Goal: Information Seeking & Learning: Check status

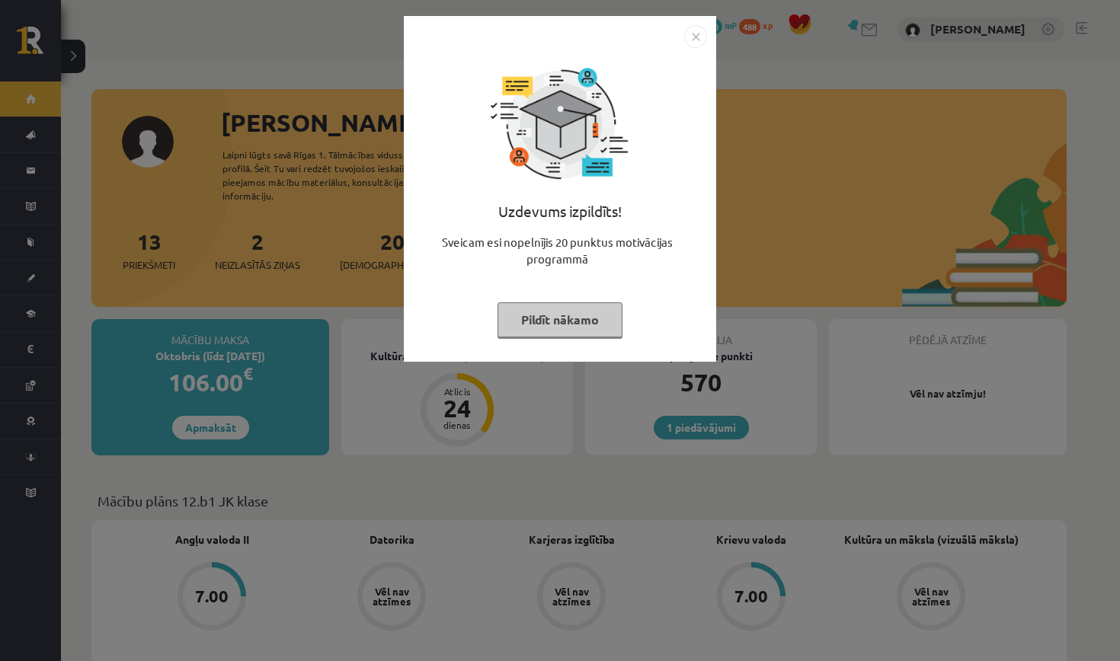
click at [583, 314] on button "Pildīt nākamo" at bounding box center [559, 319] width 125 height 35
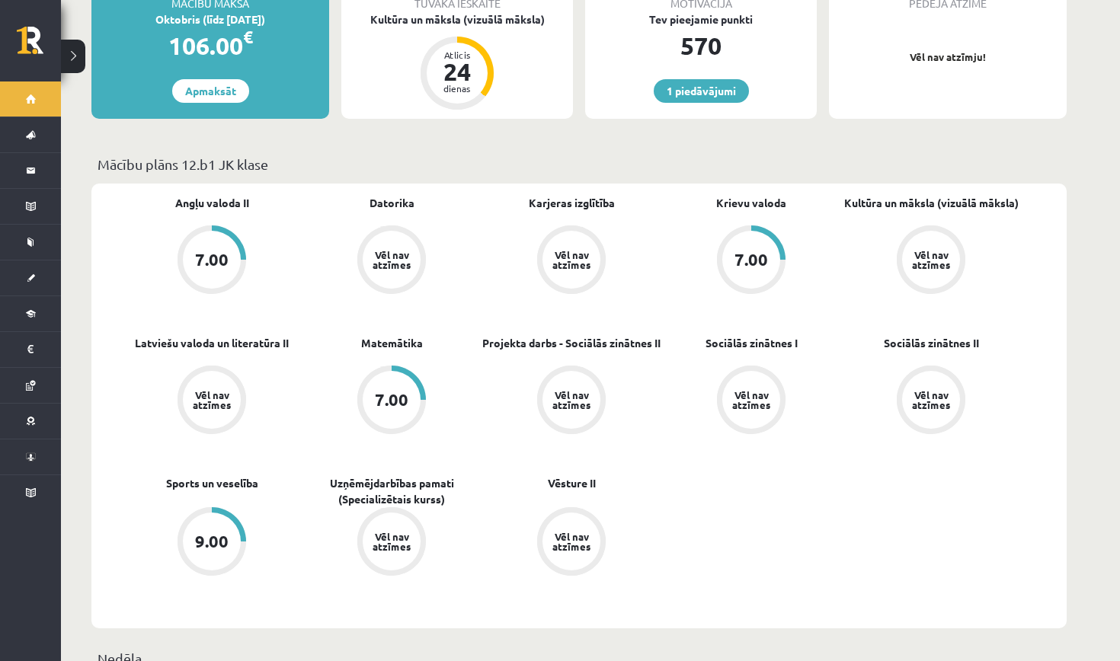
scroll to position [370, 0]
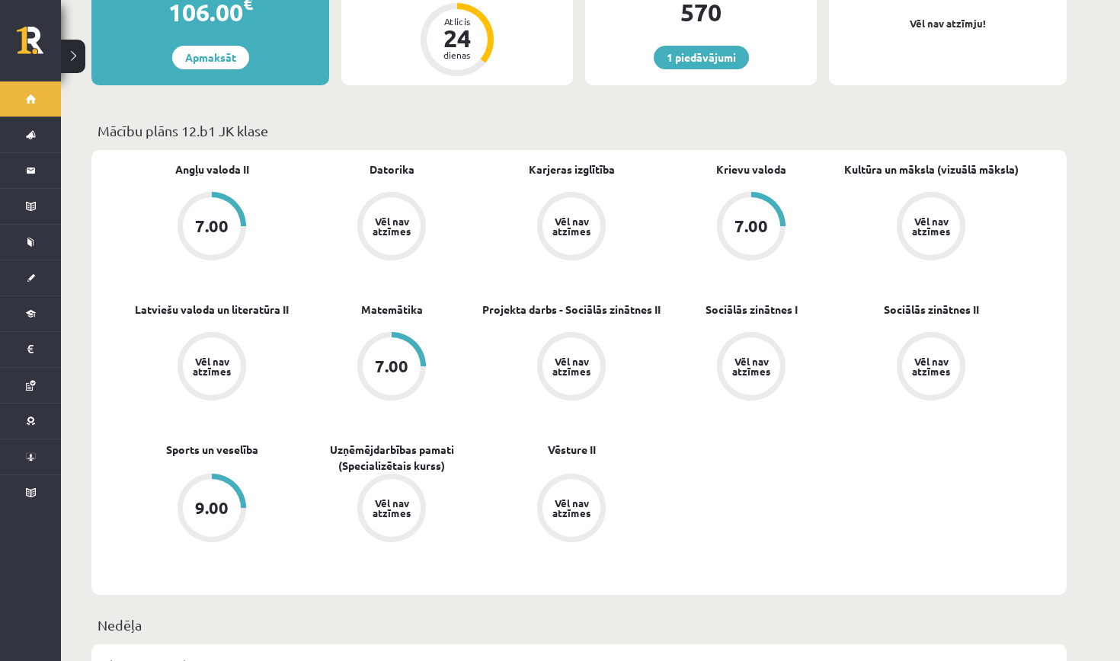
click at [743, 225] on div "7.00" at bounding box center [751, 226] width 58 height 58
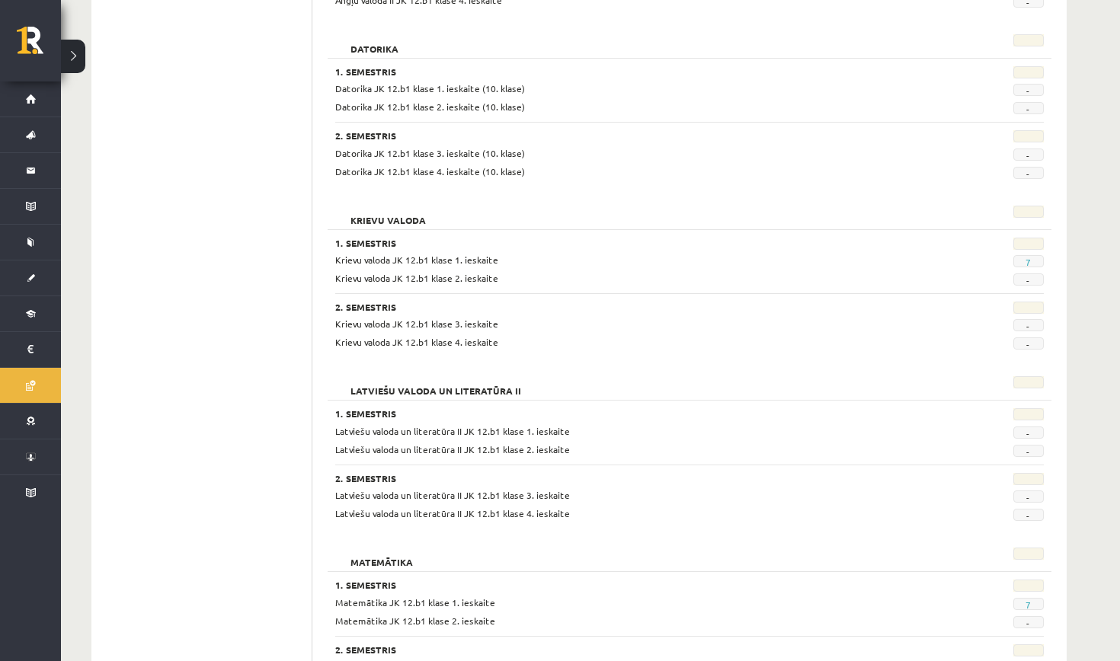
scroll to position [386, 0]
click at [1024, 259] on span "7" at bounding box center [1028, 263] width 30 height 12
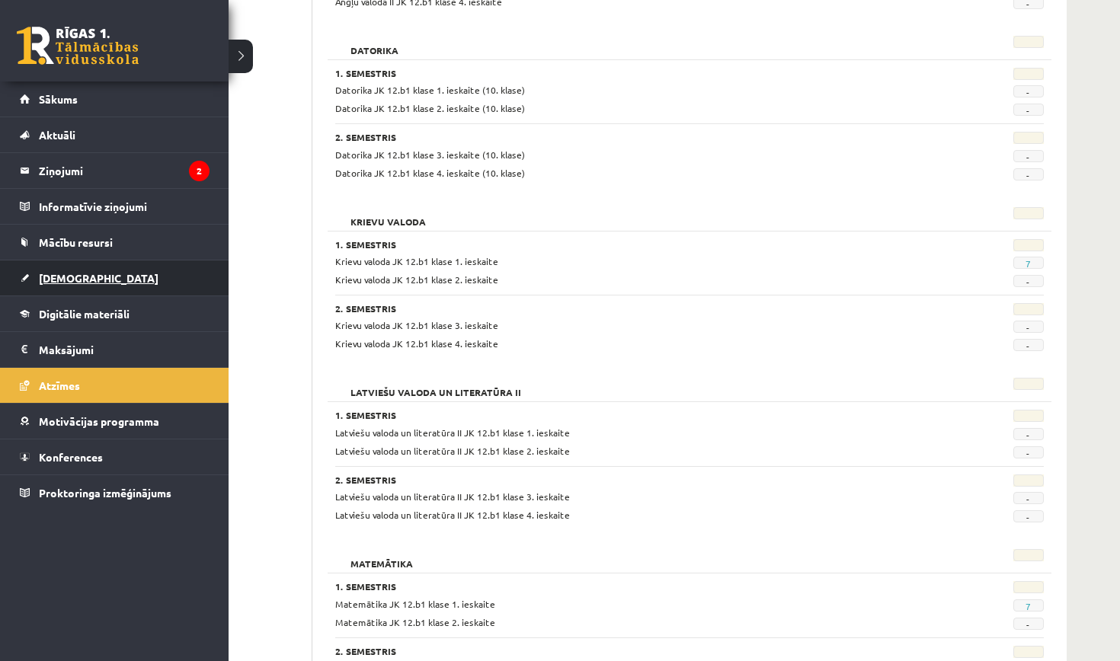
click at [46, 269] on link "[DEMOGRAPHIC_DATA]" at bounding box center [115, 277] width 190 height 35
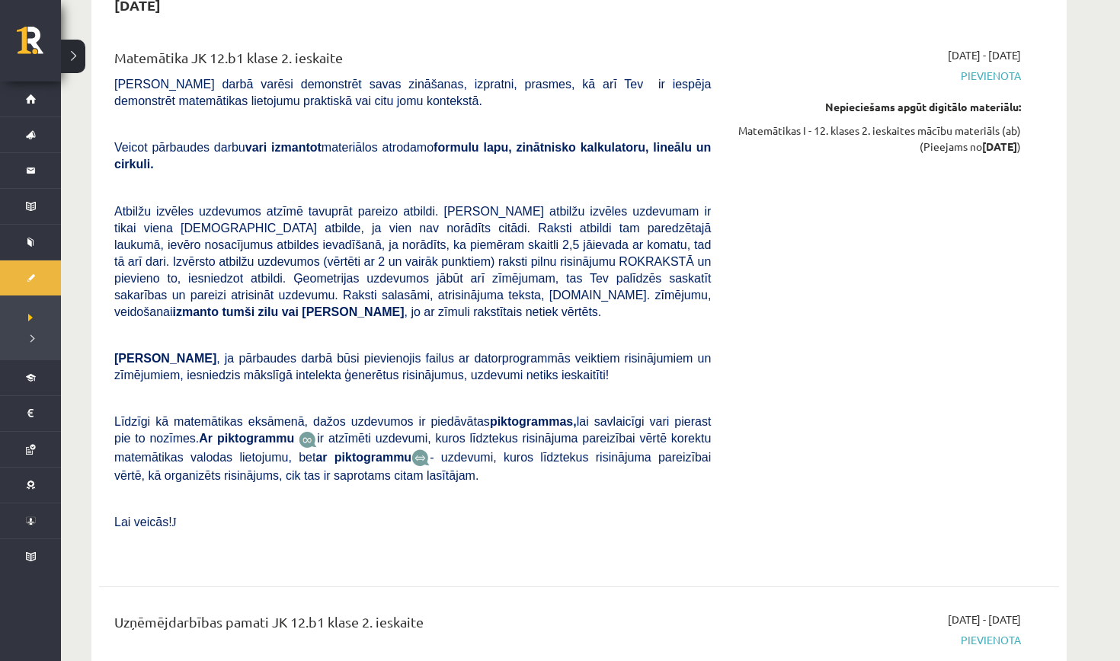
scroll to position [4992, 0]
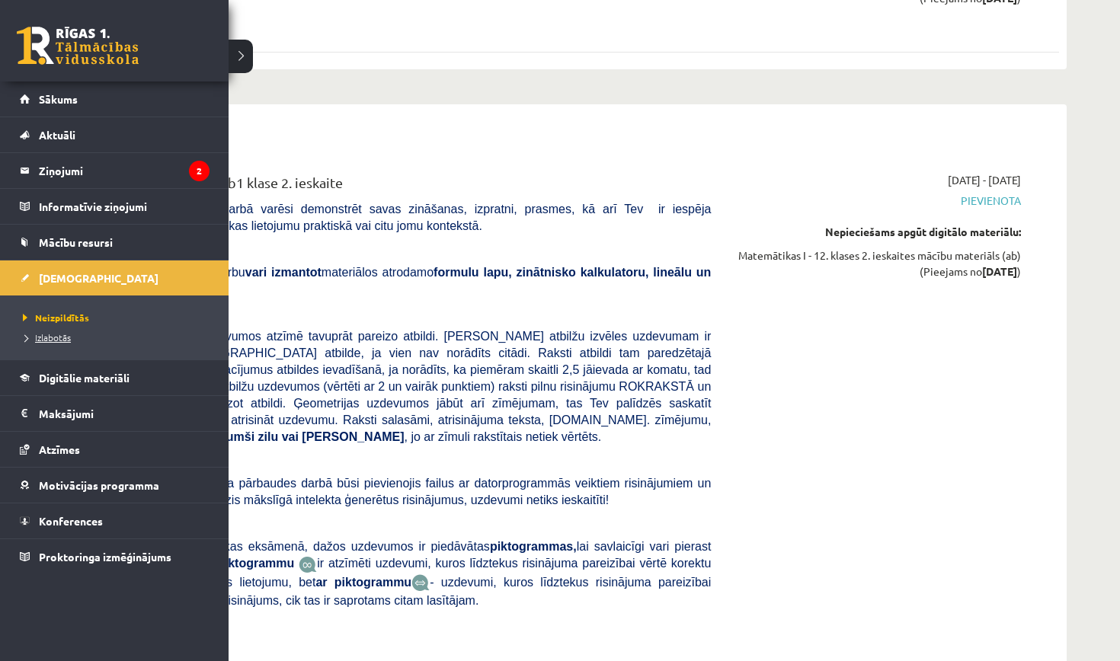
click at [44, 337] on span "Izlabotās" at bounding box center [45, 337] width 52 height 12
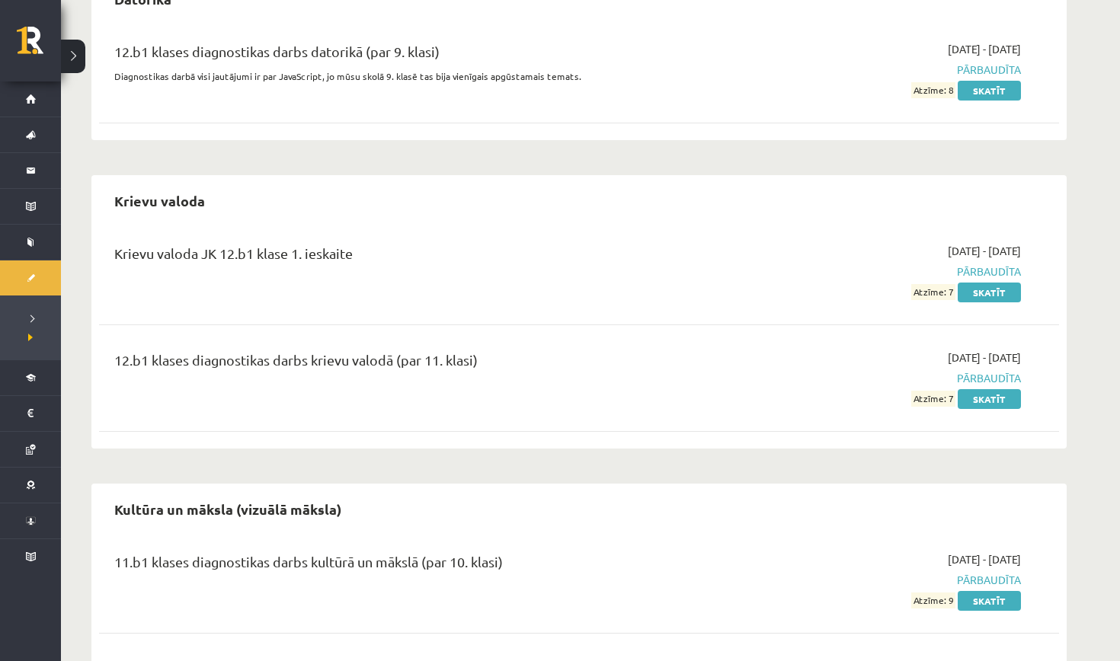
scroll to position [600, 0]
click at [983, 291] on link "Skatīt" at bounding box center [988, 294] width 63 height 20
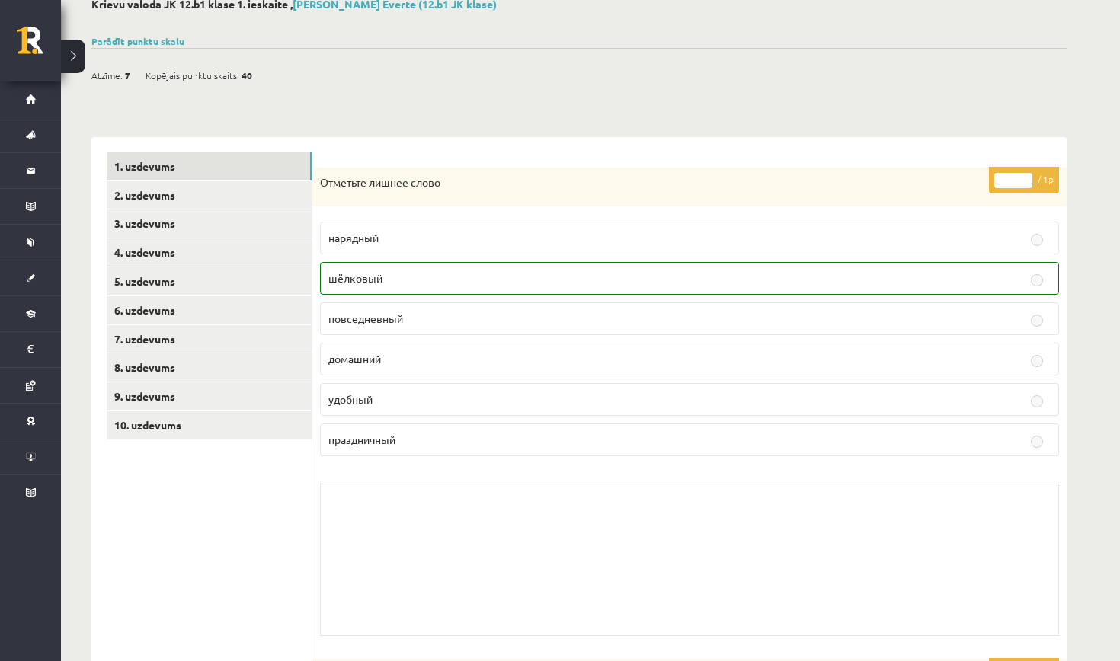
scroll to position [65, 0]
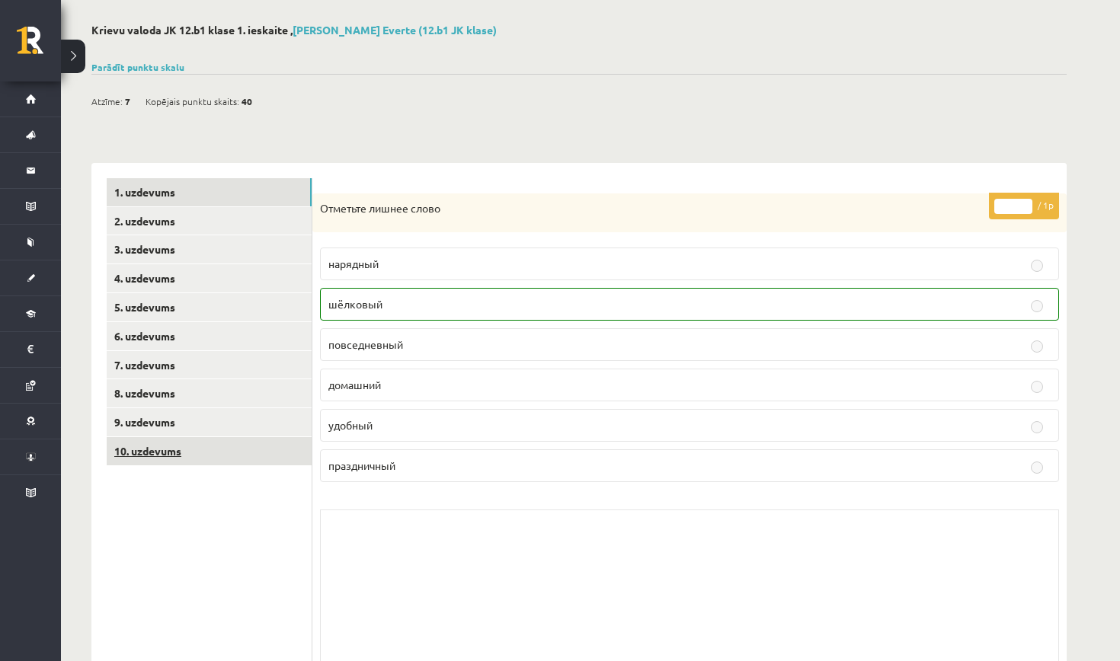
click at [264, 446] on link "10. uzdevums" at bounding box center [209, 451] width 205 height 28
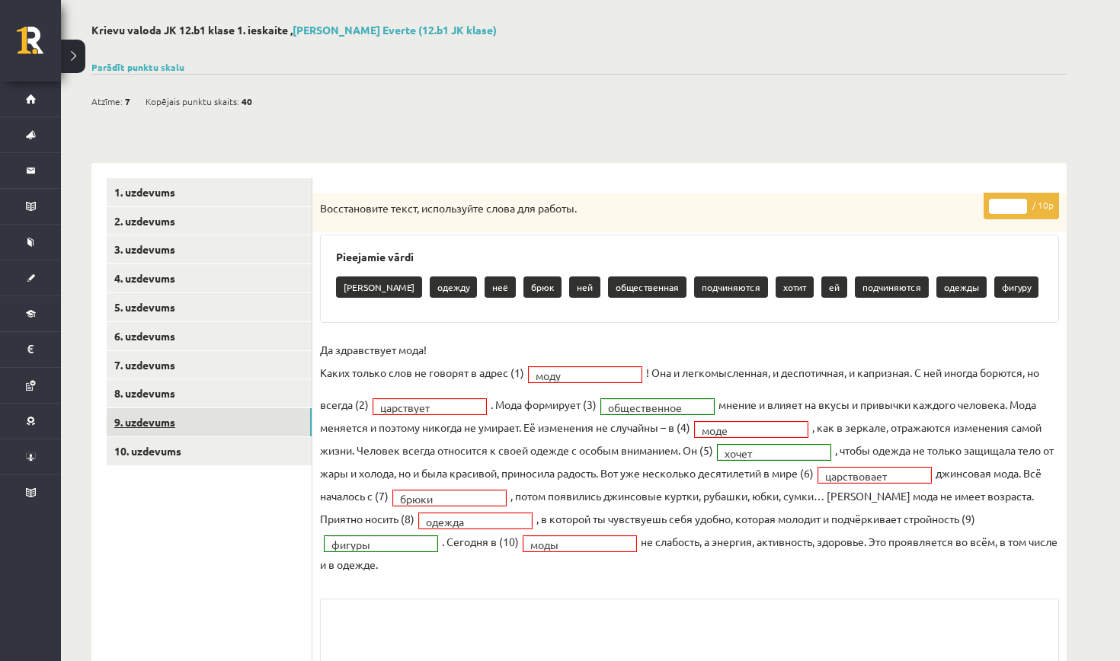
click at [235, 422] on link "9. uzdevums" at bounding box center [209, 422] width 205 height 28
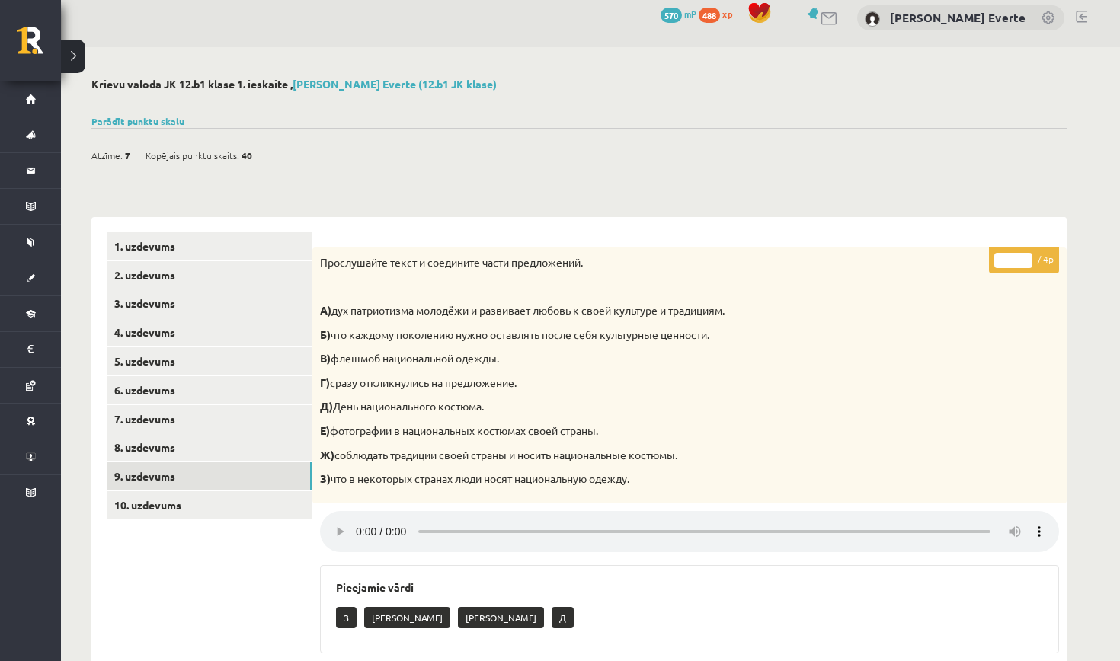
scroll to position [11, 0]
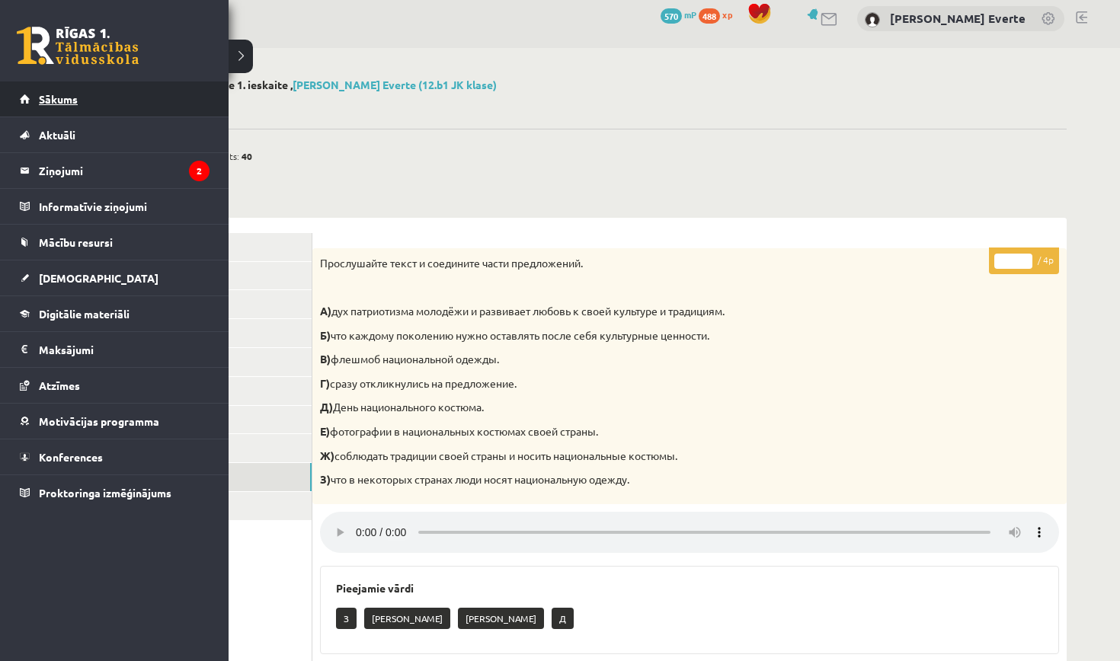
click at [43, 100] on span "Sākums" at bounding box center [58, 99] width 39 height 14
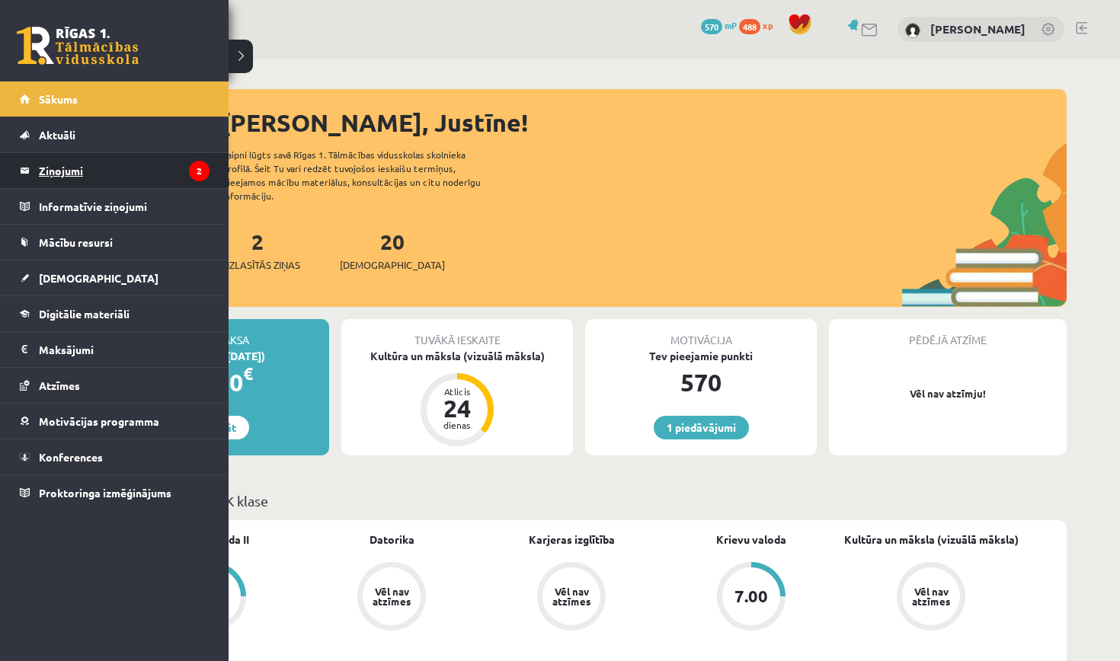
click at [40, 176] on legend "Ziņojumi 2" at bounding box center [124, 170] width 171 height 35
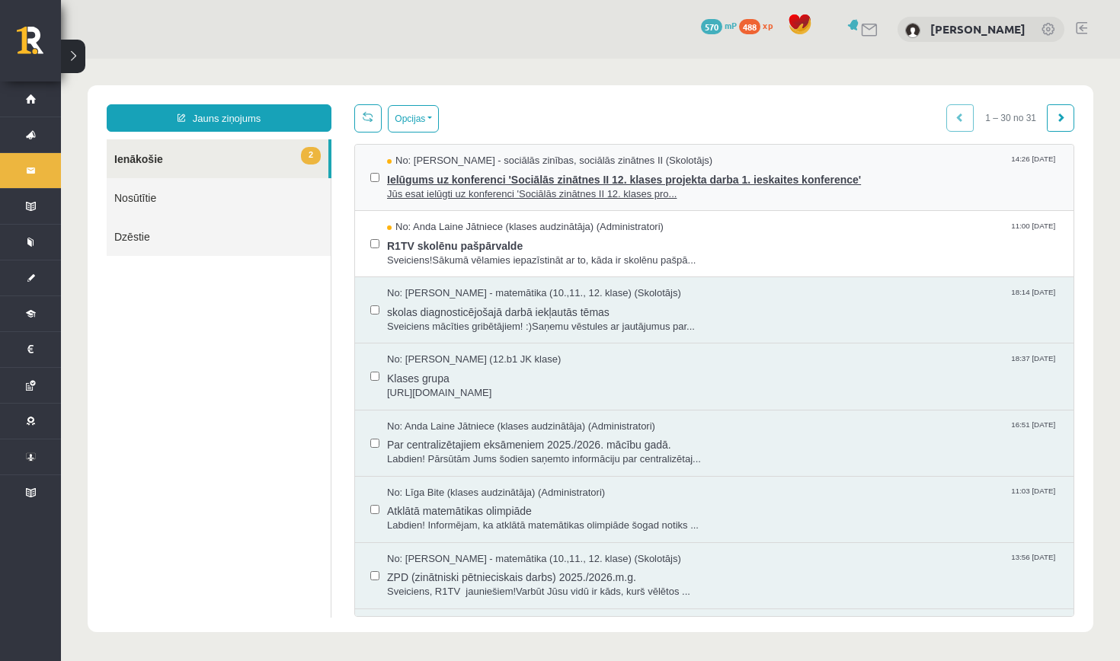
click at [442, 180] on span "Ielūgums uz konferenci 'Sociālās zinātnes II 12. klases projekta darba 1. ieska…" at bounding box center [722, 177] width 671 height 19
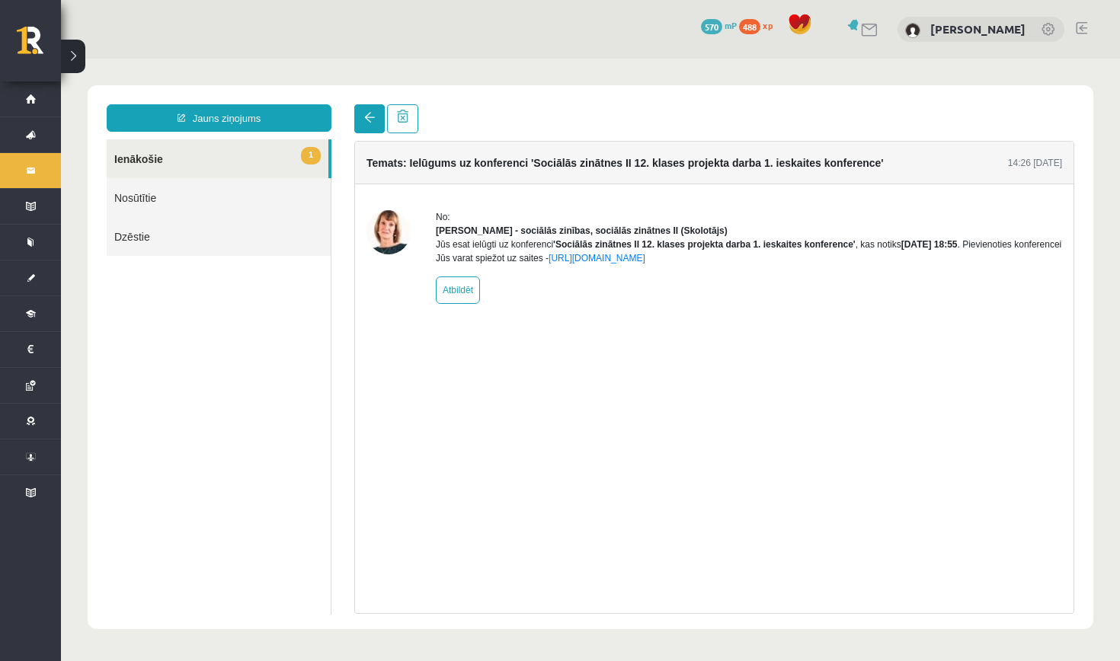
click at [367, 128] on link at bounding box center [369, 118] width 30 height 29
click at [306, 158] on span "1" at bounding box center [311, 156] width 20 height 18
click at [368, 123] on span at bounding box center [369, 117] width 11 height 11
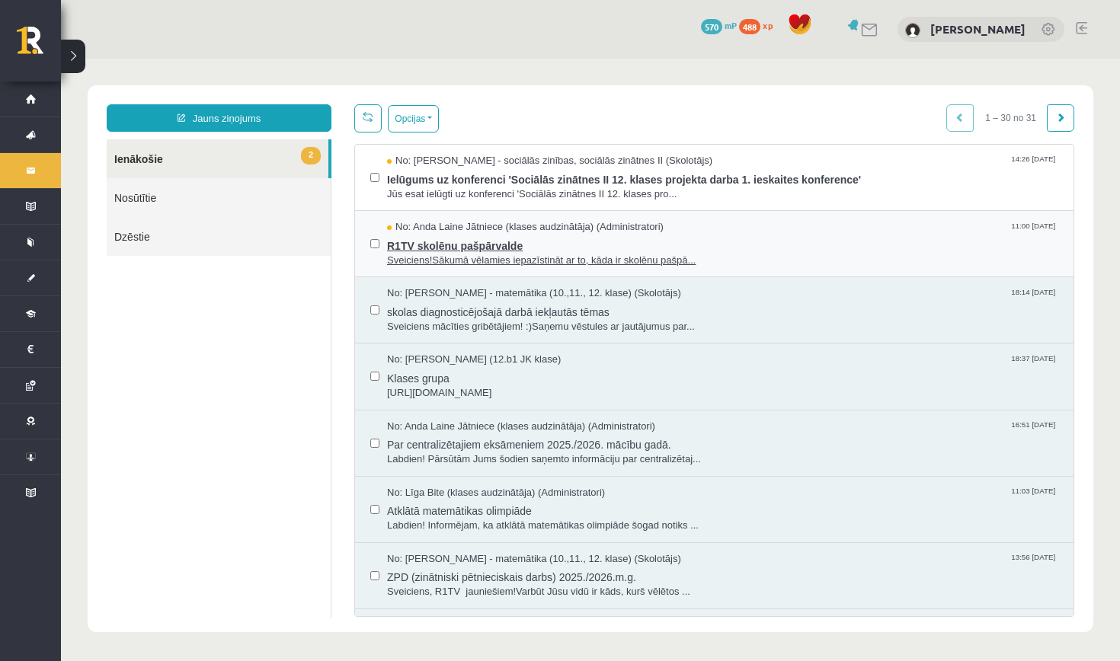
click at [423, 240] on span "R1TV skolēnu pašpārvalde" at bounding box center [722, 244] width 671 height 19
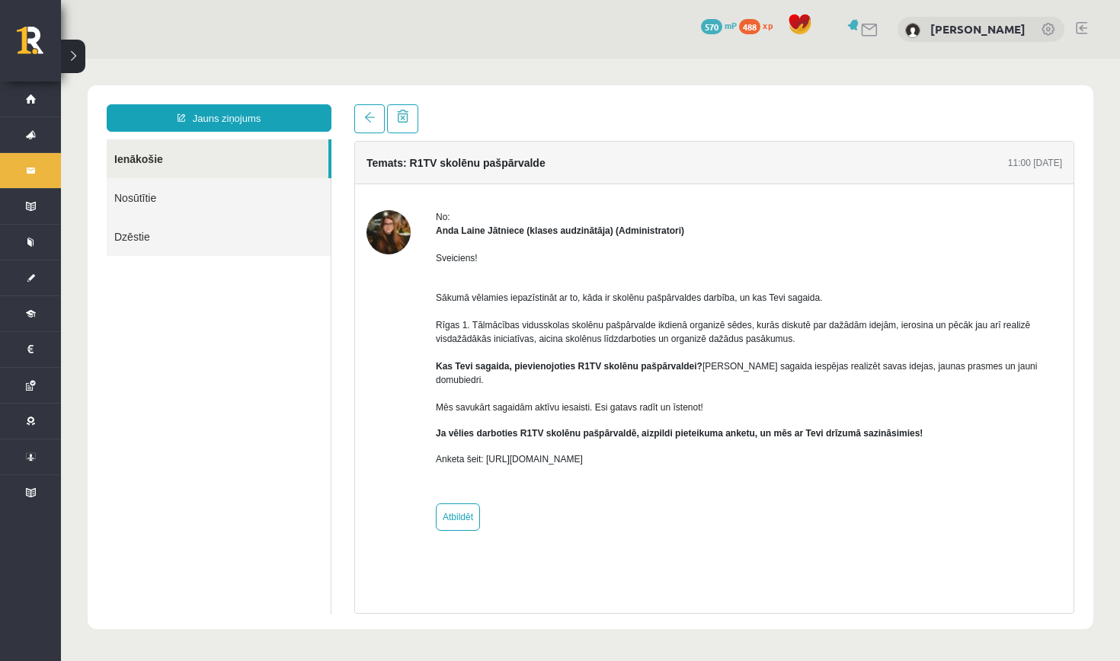
click at [295, 150] on link "Ienākošie" at bounding box center [218, 158] width 222 height 39
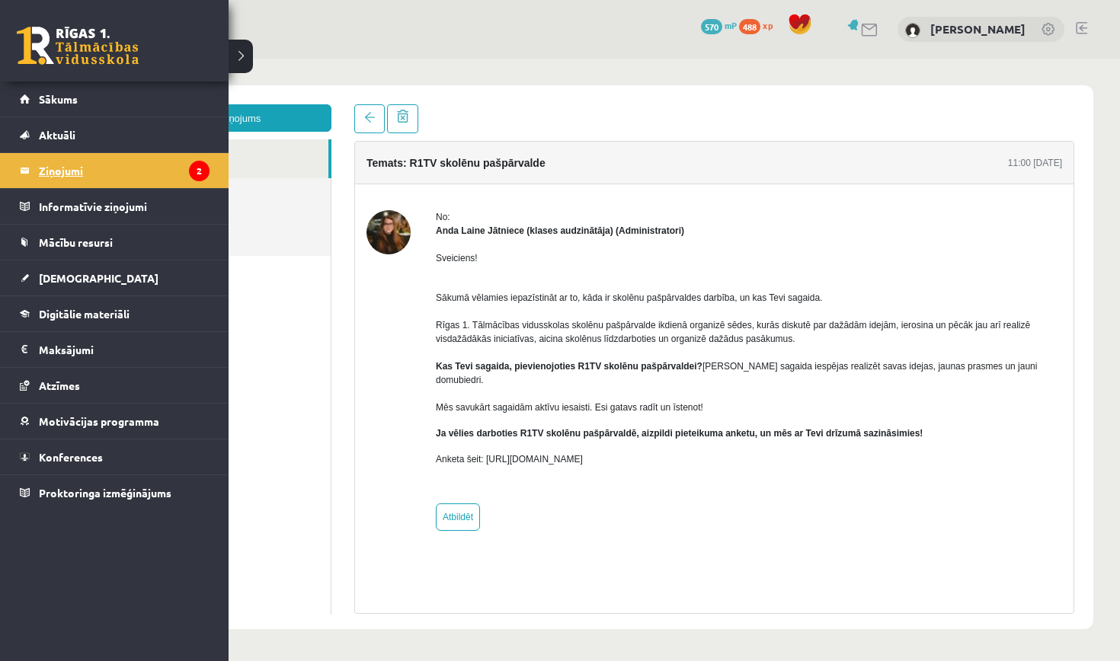
click at [57, 172] on legend "Ziņojumi 2" at bounding box center [124, 170] width 171 height 35
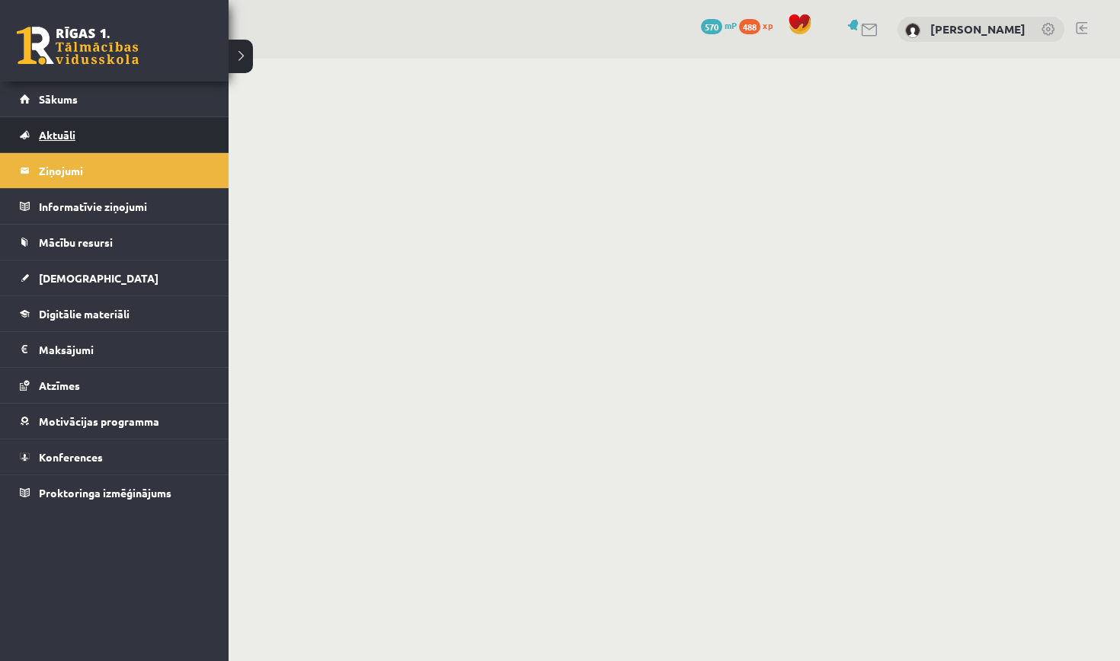
click at [95, 139] on link "Aktuāli" at bounding box center [115, 134] width 190 height 35
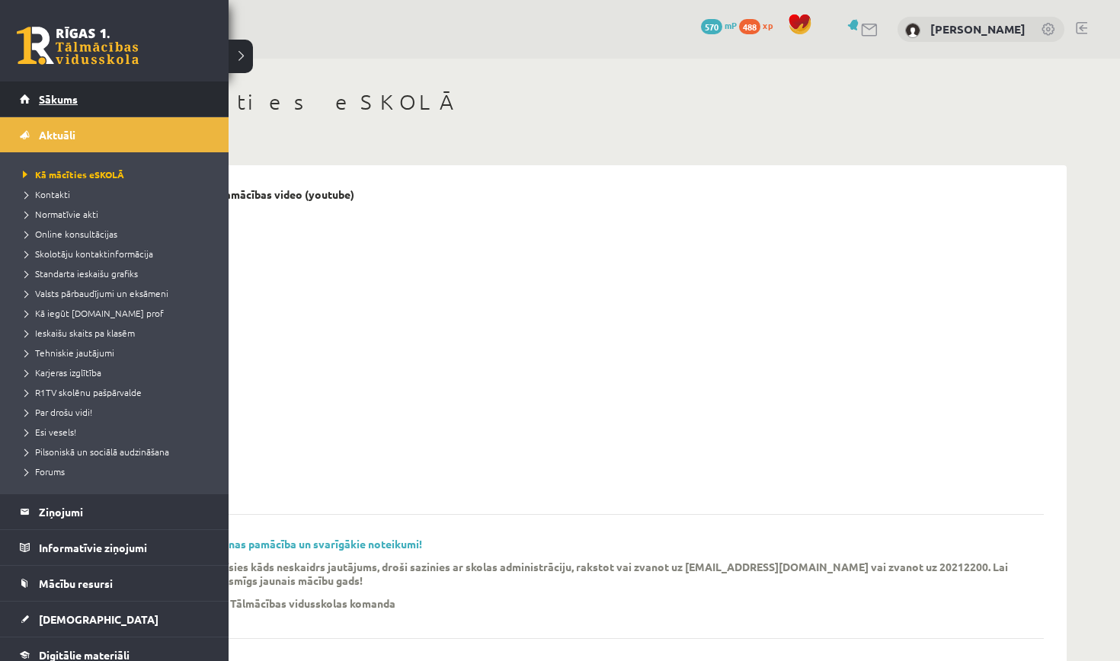
click at [82, 100] on link "Sākums" at bounding box center [115, 98] width 190 height 35
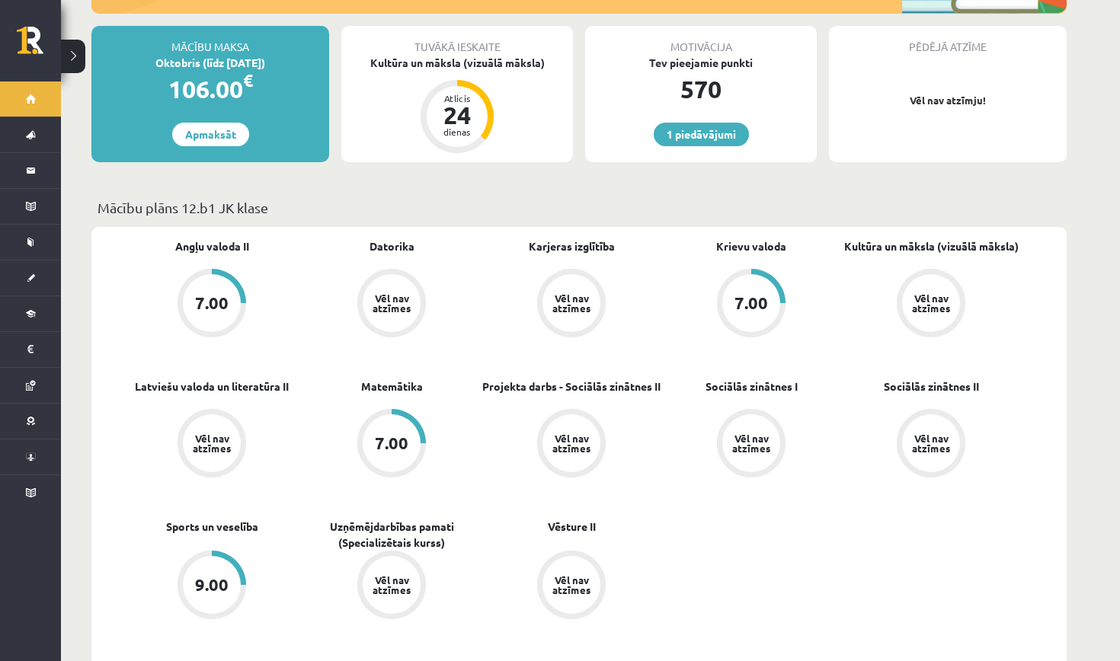
scroll to position [296, 0]
